Goal: Use online tool/utility: Utilize a website feature to perform a specific function

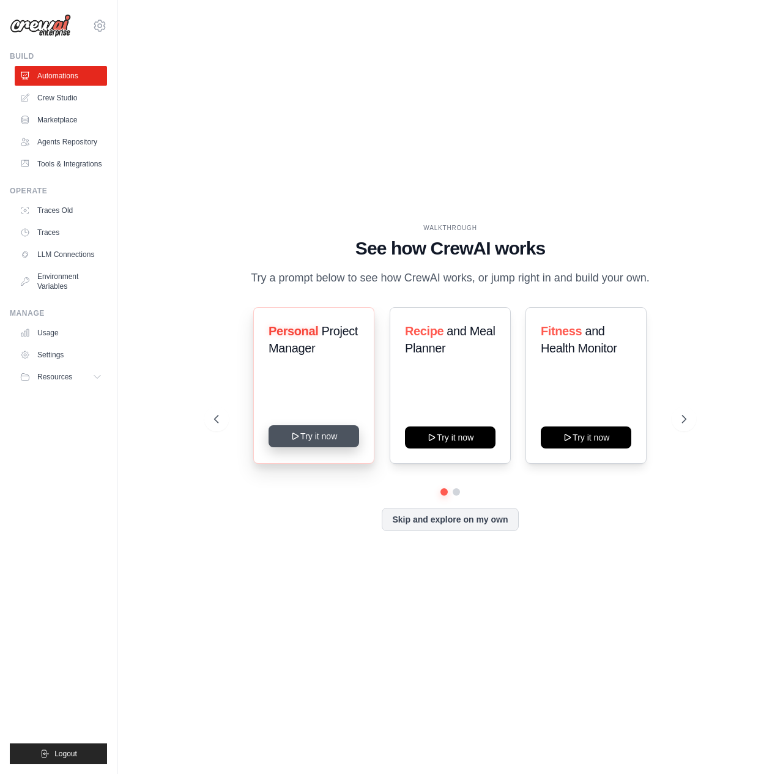
click at [297, 428] on button "Try it now" at bounding box center [314, 436] width 91 height 22
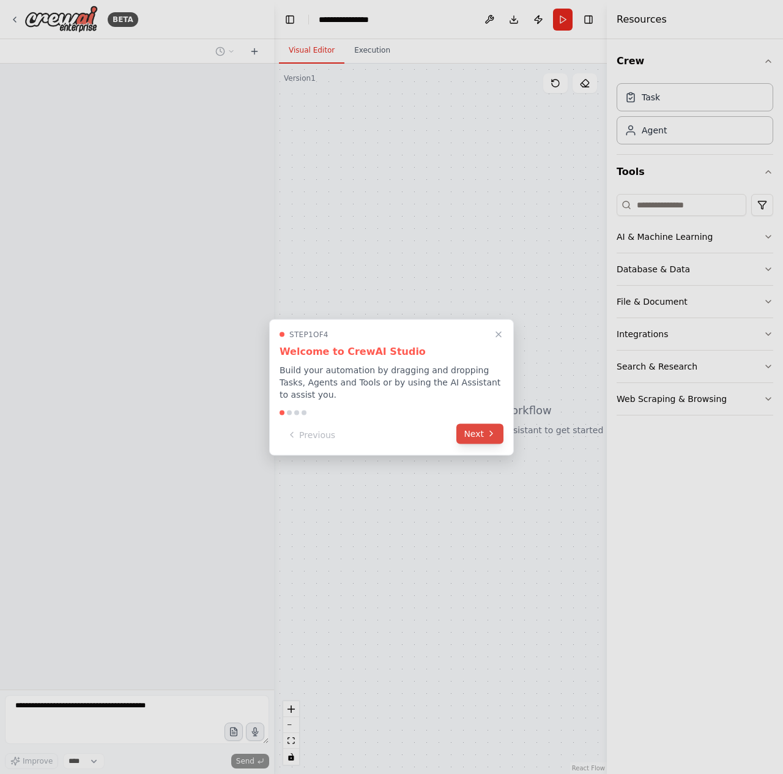
click at [473, 432] on button "Next" at bounding box center [480, 434] width 47 height 20
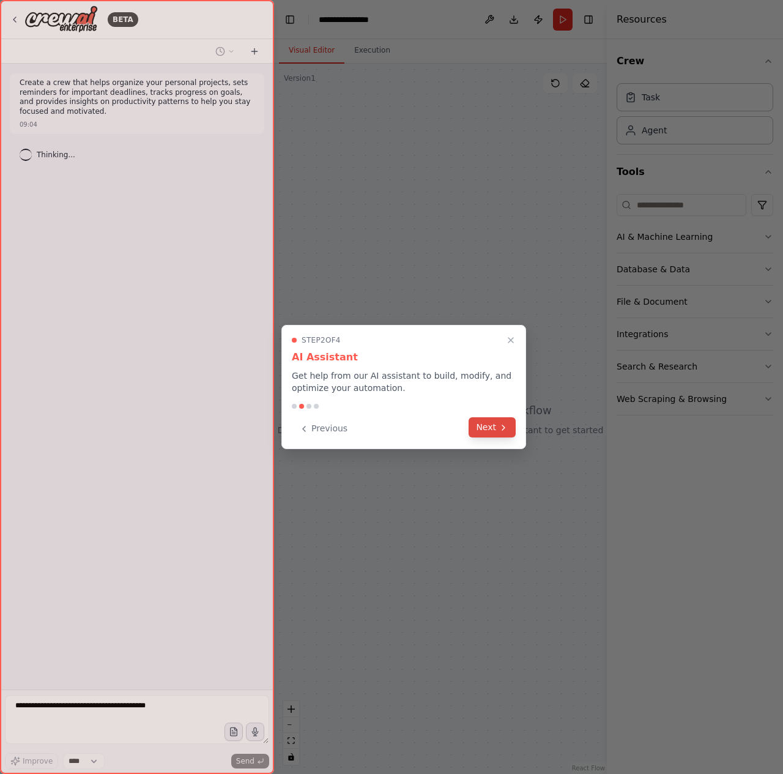
click at [476, 432] on button "Next" at bounding box center [492, 427] width 47 height 20
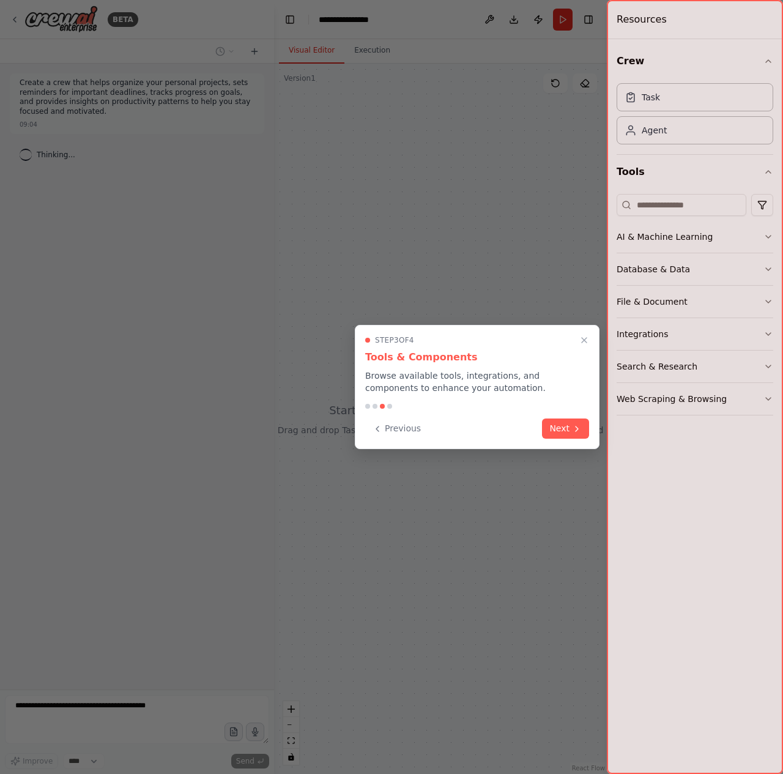
click at [533, 428] on div "Previous Next" at bounding box center [477, 429] width 224 height 20
click at [542, 428] on div "Previous Next" at bounding box center [477, 429] width 224 height 20
click at [556, 432] on button "Next" at bounding box center [565, 429] width 47 height 20
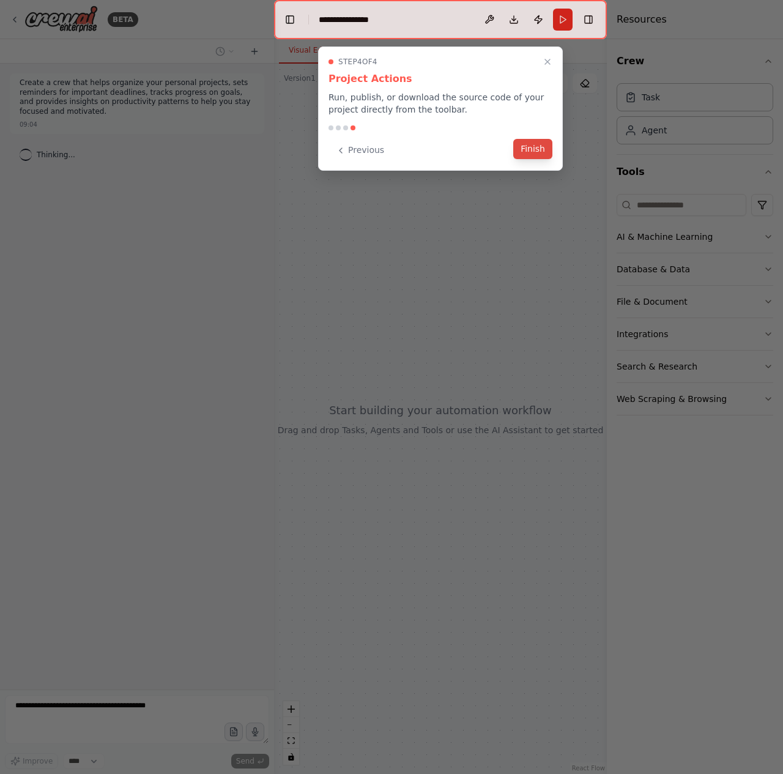
click at [528, 152] on button "Finish" at bounding box center [533, 149] width 39 height 20
